Goal: Check status: Check status

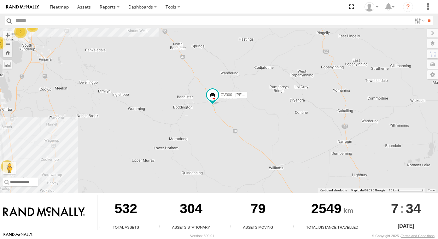
drag, startPoint x: 203, startPoint y: 103, endPoint x: 200, endPoint y: 110, distance: 7.7
click at [200, 110] on div "CV300 - Jayden LePage 2 2 3 2" at bounding box center [219, 110] width 438 height 165
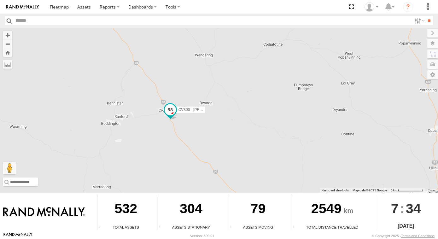
click at [171, 109] on span at bounding box center [169, 109] width 11 height 11
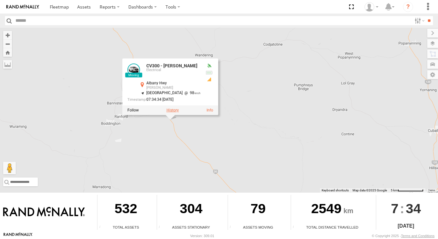
click at [170, 111] on label at bounding box center [172, 110] width 12 height 4
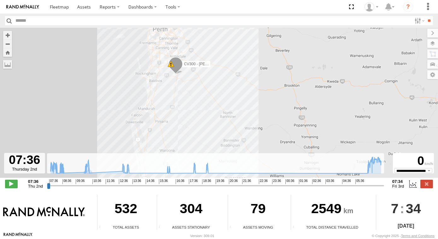
drag, startPoint x: 264, startPoint y: 111, endPoint x: 238, endPoint y: 101, distance: 27.2
click at [249, 100] on div "CV300 - Jayden LePage 17" at bounding box center [219, 106] width 438 height 157
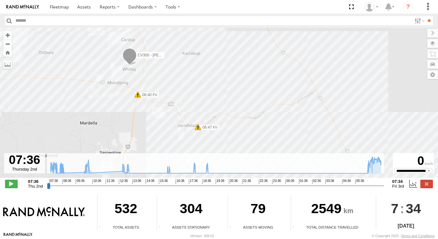
drag, startPoint x: 229, startPoint y: 100, endPoint x: 193, endPoint y: 53, distance: 59.1
click at [193, 54] on div "CV300 - Jayden LePage 07:51 Thu 07:53 Thu 06:40 Fri 06:47 Fri" at bounding box center [219, 106] width 438 height 157
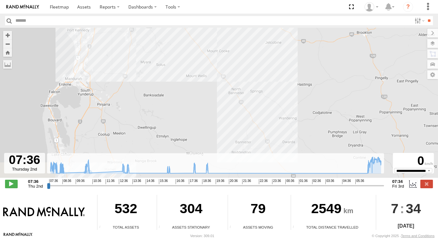
drag, startPoint x: 204, startPoint y: 113, endPoint x: 159, endPoint y: 33, distance: 92.0
click at [159, 33] on div "CV300 - Jayden LePage 06:40 Fri 06:47 Fri 10 5" at bounding box center [219, 106] width 438 height 157
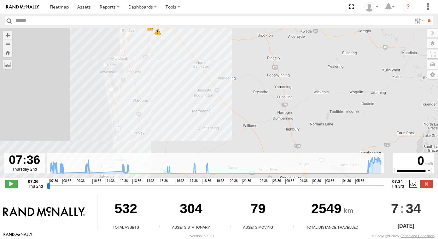
drag, startPoint x: 207, startPoint y: 113, endPoint x: 211, endPoint y: 123, distance: 10.9
click at [207, 118] on div "CV300 - Jayden LePage 06:40 Fri 06:47 Fri 07:51 Thu 07:53 Thu" at bounding box center [219, 106] width 438 height 157
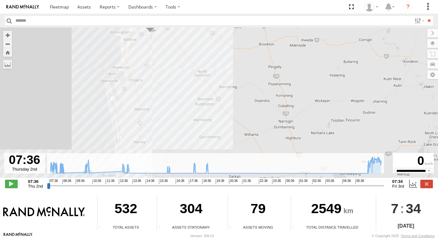
drag, startPoint x: 220, startPoint y: 120, endPoint x: 226, endPoint y: 120, distance: 6.0
click at [225, 120] on div "CV300 - Jayden LePage 15" at bounding box center [219, 106] width 438 height 157
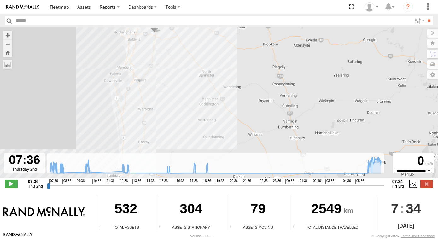
drag, startPoint x: 183, startPoint y: 89, endPoint x: 198, endPoint y: 106, distance: 22.1
click at [195, 106] on div "CV300 - Jayden LePage 15" at bounding box center [219, 106] width 438 height 157
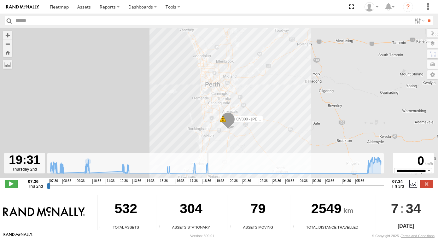
drag, startPoint x: 48, startPoint y: 184, endPoint x: 221, endPoint y: 189, distance: 173.3
click at [217, 188] on input "range" at bounding box center [215, 185] width 337 height 6
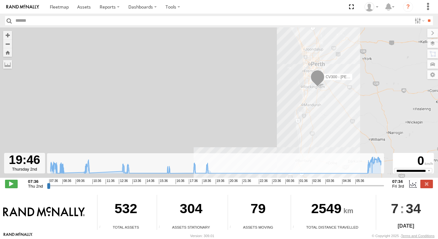
drag, startPoint x: 329, startPoint y: 102, endPoint x: 278, endPoint y: 81, distance: 54.8
click at [281, 82] on div "CV300 - [PERSON_NAME]" at bounding box center [219, 106] width 438 height 157
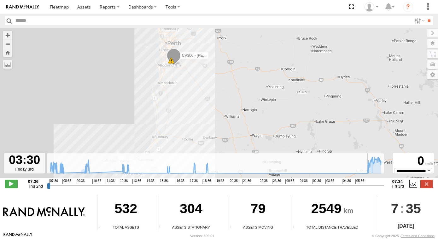
type input "**********"
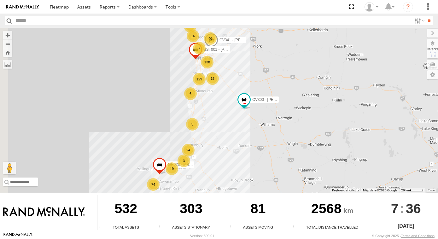
drag, startPoint x: 279, startPoint y: 130, endPoint x: 303, endPoint y: 130, distance: 23.9
click at [303, 130] on div "CV300 - Jayden LePage 129 74 24 19 138 16 40 6 7 38 3 3 15 CV341 - Mick Tadic G…" at bounding box center [219, 110] width 438 height 165
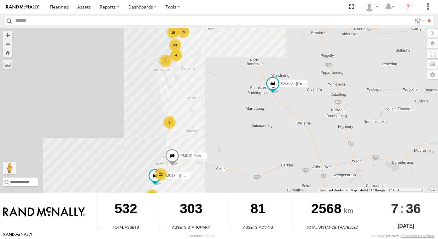
click at [268, 123] on div "CV300 - Jayden LePage CV341 - Mick Tadic GR023 - MRRC SST001 - Besim Kqiku 29 2…" at bounding box center [219, 110] width 438 height 165
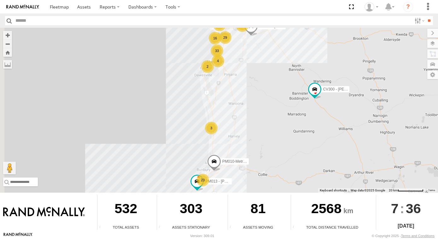
drag, startPoint x: 297, startPoint y: 113, endPoint x: 307, endPoint y: 113, distance: 10.4
click at [307, 113] on div "CV300 - Jayden LePage CV341 - Mick Tadic GR023 - MRRC SST001 - Besim Kqiku 29 2…" at bounding box center [219, 110] width 438 height 165
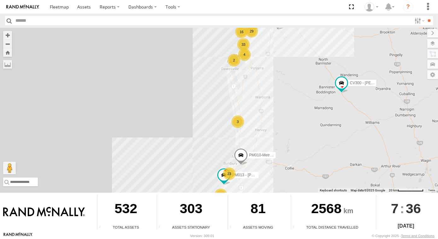
drag, startPoint x: 301, startPoint y: 122, endPoint x: 275, endPoint y: 109, distance: 28.9
click at [275, 109] on div "CV300 - Jayden LePage CV341 - Mick Tadic GR023 - MRRC SST001 - Besim Kqiku 29 2…" at bounding box center [219, 110] width 438 height 165
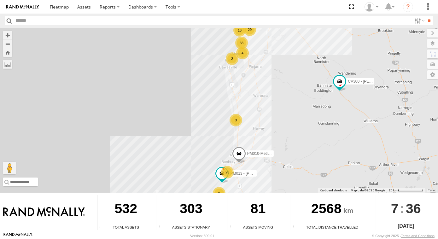
drag, startPoint x: 297, startPoint y: 104, endPoint x: 286, endPoint y: 96, distance: 13.8
click at [286, 96] on div "CV300 - Jayden LePage CV341 - Mick Tadic GR023 - MRRC SST001 - Besim Kqiku 29 2…" at bounding box center [219, 110] width 438 height 165
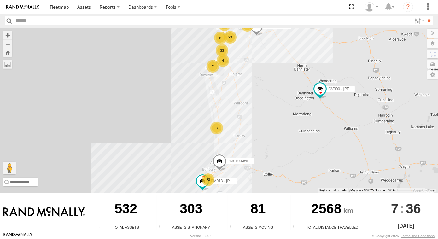
drag, startPoint x: 314, startPoint y: 98, endPoint x: 311, endPoint y: 115, distance: 18.0
click at [311, 115] on div "CV300 - Jayden LePage CV341 - Mick Tadic GR023 - MRRC SST001 - Besim Kqiku 29 2…" at bounding box center [219, 110] width 438 height 165
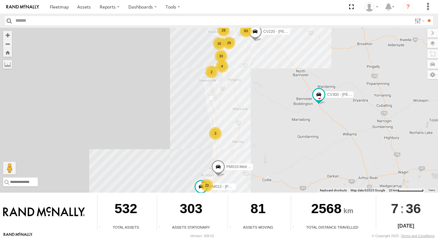
click at [267, 117] on div "CV300 - Jayden LePage CV341 - Mick Tadic GR023 - MRRC SST001 - Besim Kqiku 29 2…" at bounding box center [219, 110] width 438 height 165
click at [323, 95] on span at bounding box center [318, 95] width 11 height 11
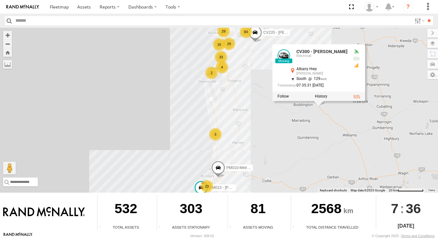
click at [355, 96] on link at bounding box center [356, 96] width 7 height 4
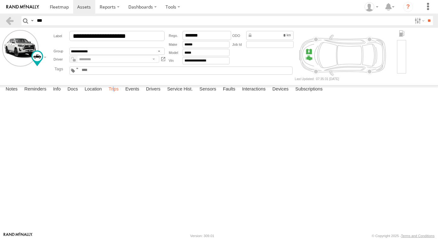
click at [115, 94] on label "Trips" at bounding box center [113, 89] width 16 height 9
click at [116, 94] on label "Trips" at bounding box center [113, 89] width 16 height 9
click at [90, 94] on label "Location" at bounding box center [93, 89] width 24 height 9
click at [139, 94] on label "Events" at bounding box center [132, 89] width 20 height 9
click at [90, 94] on label "Location" at bounding box center [93, 89] width 24 height 9
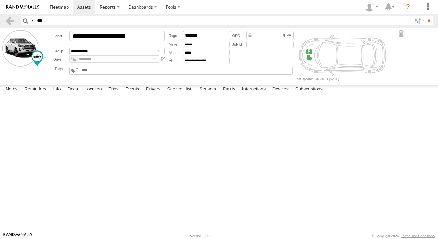
drag, startPoint x: 146, startPoint y: 177, endPoint x: 199, endPoint y: 169, distance: 53.8
click at [0, 0] on div "CV300 - [PERSON_NAME]" at bounding box center [0, 0] width 0 height 0
drag, startPoint x: 196, startPoint y: 169, endPoint x: 238, endPoint y: 177, distance: 42.9
click at [0, 0] on div "CV300 - [PERSON_NAME]" at bounding box center [0, 0] width 0 height 0
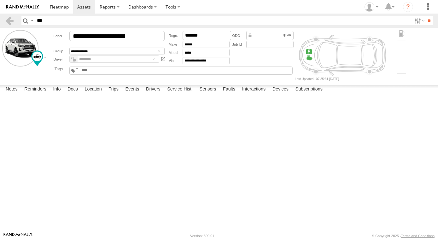
drag, startPoint x: 285, startPoint y: 166, endPoint x: 301, endPoint y: 105, distance: 62.5
click at [0, 0] on div "CV300 - [PERSON_NAME]" at bounding box center [0, 0] width 0 height 0
drag, startPoint x: 291, startPoint y: 136, endPoint x: 291, endPoint y: 143, distance: 6.6
click at [0, 0] on div "CV300 - [PERSON_NAME]" at bounding box center [0, 0] width 0 height 0
click at [117, 94] on label "Trips" at bounding box center [113, 89] width 16 height 9
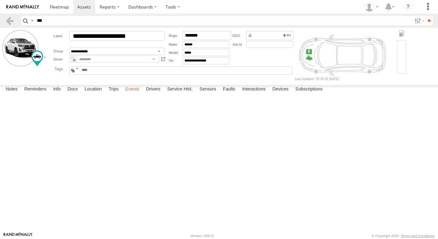
click at [133, 94] on label "Events" at bounding box center [132, 89] width 20 height 9
click at [64, 8] on span at bounding box center [59, 7] width 19 height 6
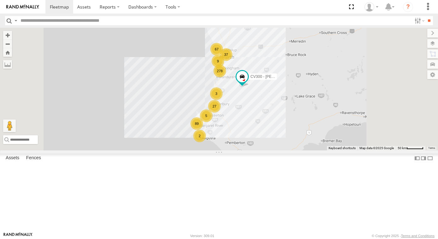
click at [305, 120] on div "278 89 27 67 CV300 - [PERSON_NAME] 37 2 3 5 9" at bounding box center [219, 89] width 438 height 123
click at [248, 82] on span at bounding box center [241, 76] width 11 height 11
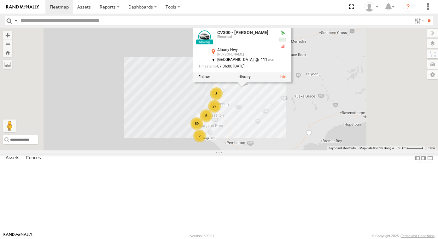
drag, startPoint x: 347, startPoint y: 136, endPoint x: 331, endPoint y: 146, distance: 18.8
click at [331, 146] on div "278 89 27 67 CV300 - Jayden LePage 37 2 3 5 9 CV300 - Jayden LePage Electrical …" at bounding box center [219, 89] width 438 height 123
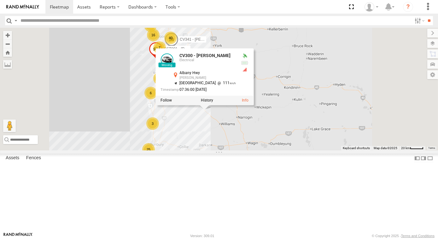
drag, startPoint x: 350, startPoint y: 107, endPoint x: 348, endPoint y: 110, distance: 4.0
click at [348, 110] on div "CV300 - Jayden LePage CV300 - Jayden LePage Electrical Albany Hwy Crossman -32.…" at bounding box center [219, 89] width 438 height 123
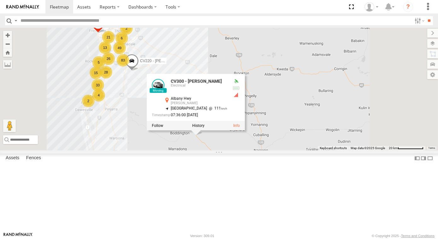
drag, startPoint x: 362, startPoint y: 154, endPoint x: 357, endPoint y: 136, distance: 18.1
click at [357, 136] on div "CV300 - Jayden LePage CV300 - Jayden LePage Electrical Albany Hwy Crossman -32.…" at bounding box center [219, 89] width 438 height 123
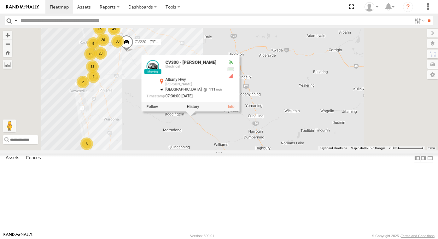
drag, startPoint x: 370, startPoint y: 149, endPoint x: 361, endPoint y: 119, distance: 32.0
click at [361, 119] on div "CV300 - Jayden LePage CV300 - Jayden LePage Electrical Albany Hwy Crossman -32.…" at bounding box center [219, 89] width 438 height 123
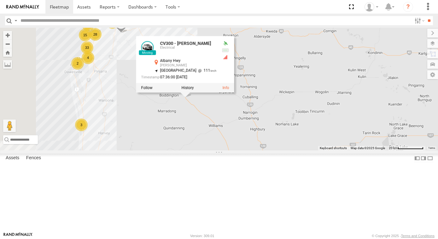
drag, startPoint x: 354, startPoint y: 159, endPoint x: 352, endPoint y: 166, distance: 7.2
click at [352, 150] on div "CV300 - Jayden LePage CV300 - Jayden LePage Electrical Albany Hwy Crossman -32.…" at bounding box center [219, 89] width 438 height 123
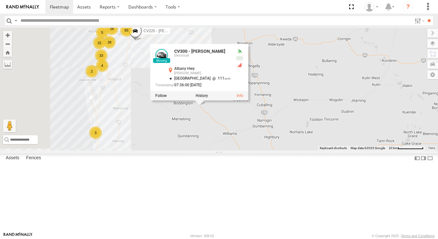
drag, startPoint x: 232, startPoint y: 169, endPoint x: 249, endPoint y: 171, distance: 17.1
click at [249, 150] on div "CV300 - Jayden LePage CV300 - Jayden LePage Electrical Albany Hwy Crossman -32.…" at bounding box center [219, 89] width 438 height 123
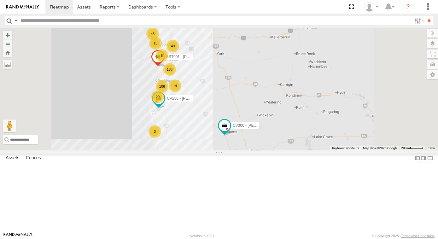
drag, startPoint x: 294, startPoint y: 188, endPoint x: 288, endPoint y: 166, distance: 23.2
click at [288, 150] on div "CV256 - Grant Hatch CV300 - Jayden LePage SST001 - Besim Kqiku 106 49 26 20 138…" at bounding box center [219, 89] width 438 height 123
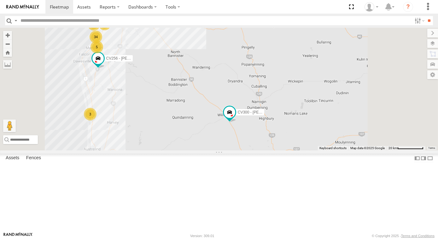
drag, startPoint x: 336, startPoint y: 190, endPoint x: 330, endPoint y: 166, distance: 25.0
click at [331, 150] on div "CV256 - Grant Hatch CV300 - Jayden LePage SST001 - Besim Kqiku CV295 - Karly Ta…" at bounding box center [219, 89] width 438 height 123
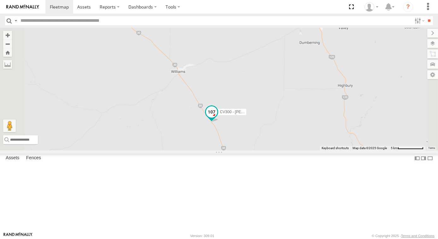
click at [217, 117] on span at bounding box center [211, 111] width 11 height 11
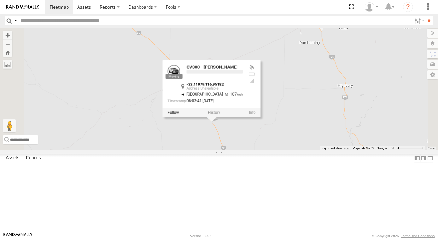
click at [220, 115] on label at bounding box center [214, 112] width 12 height 4
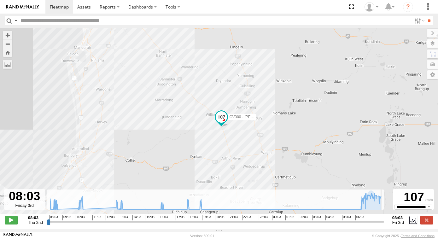
drag, startPoint x: 48, startPoint y: 226, endPoint x: 382, endPoint y: 216, distance: 334.4
type input "**********"
click at [382, 219] on input "range" at bounding box center [215, 222] width 337 height 6
click at [309, 165] on div "CV300 - Jayden LePage 06:40 Fri 06:47 Fri 13" at bounding box center [219, 124] width 438 height 193
click at [19, 5] on img at bounding box center [22, 7] width 33 height 4
